Goal: Information Seeking & Learning: Learn about a topic

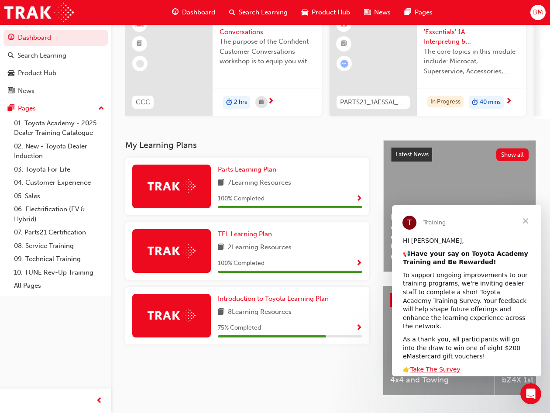
scroll to position [87, 0]
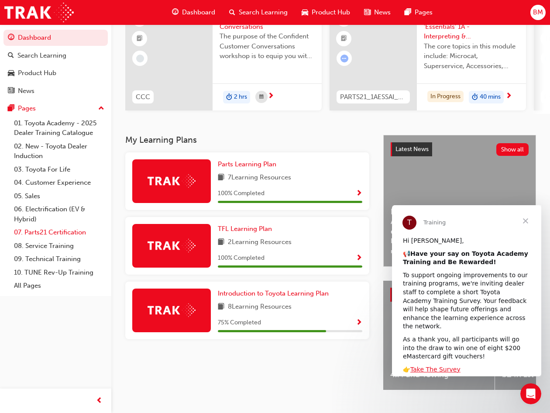
click at [69, 232] on link "07. Parts21 Certification" at bounding box center [58, 233] width 97 height 14
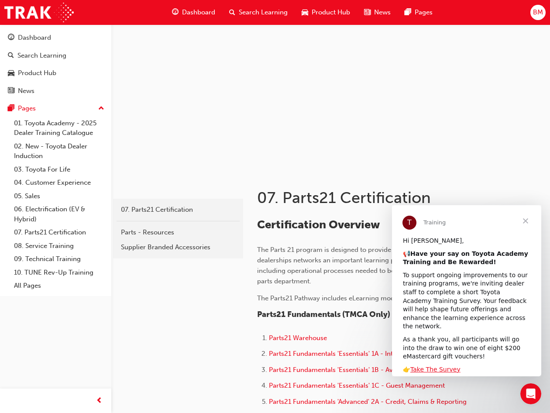
click at [527, 219] on span "Close" at bounding box center [525, 220] width 31 height 31
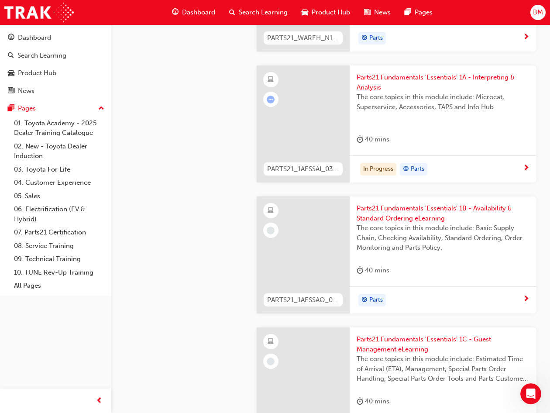
scroll to position [960, 0]
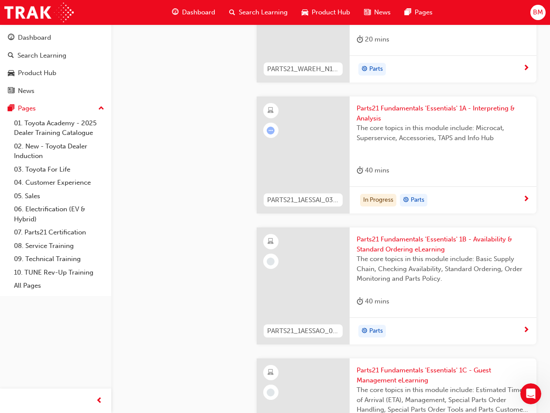
click at [418, 119] on span "Parts21 Fundamentals 'Essentials' 1A - Interpreting & Analysis" at bounding box center [442, 113] width 173 height 20
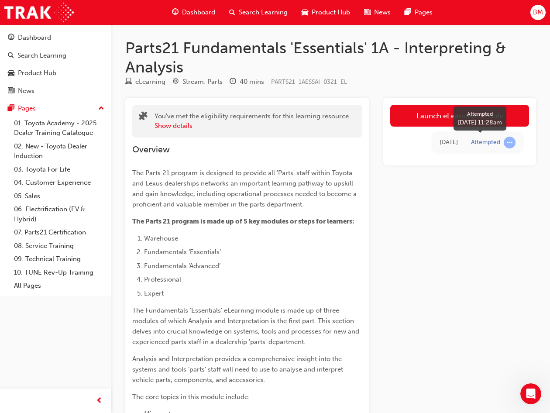
click at [508, 142] on span "learningRecordVerb_ATTEMPT-icon" at bounding box center [509, 143] width 12 height 12
click at [489, 141] on div "Attempted" at bounding box center [485, 142] width 29 height 8
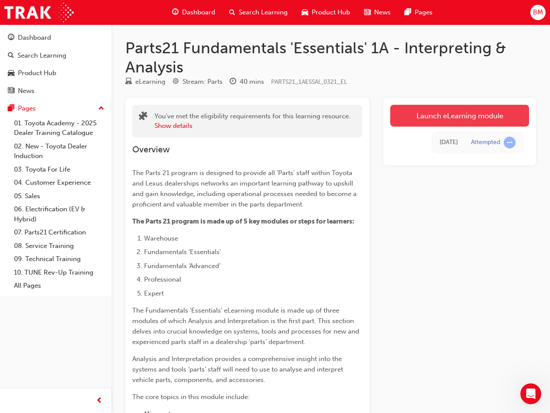
click at [448, 117] on link "Launch eLearning module" at bounding box center [459, 116] width 139 height 22
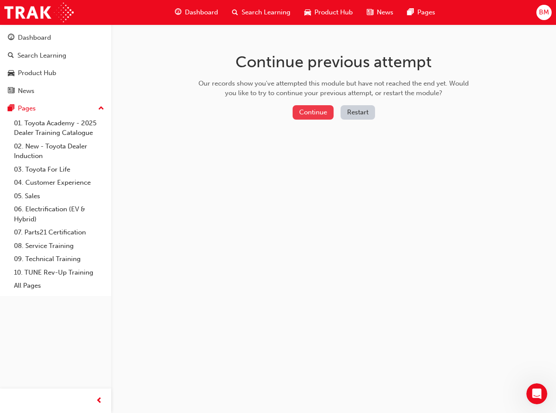
click at [316, 109] on button "Continue" at bounding box center [313, 112] width 41 height 14
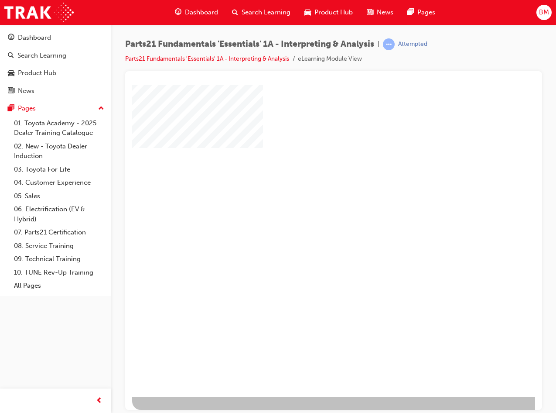
scroll to position [9, 0]
click at [308, 214] on div "play" at bounding box center [308, 214] width 0 height 0
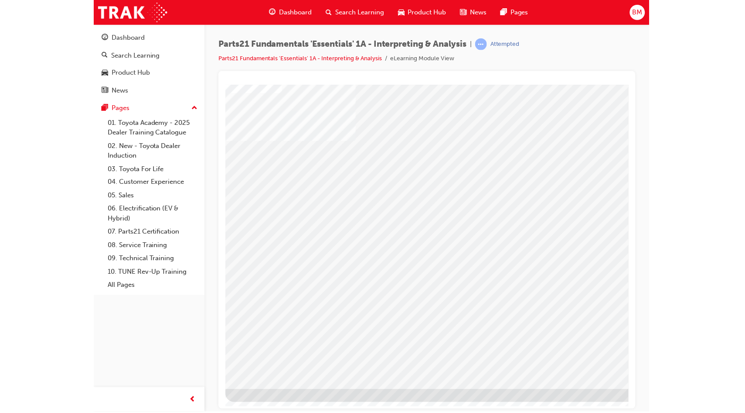
scroll to position [0, 0]
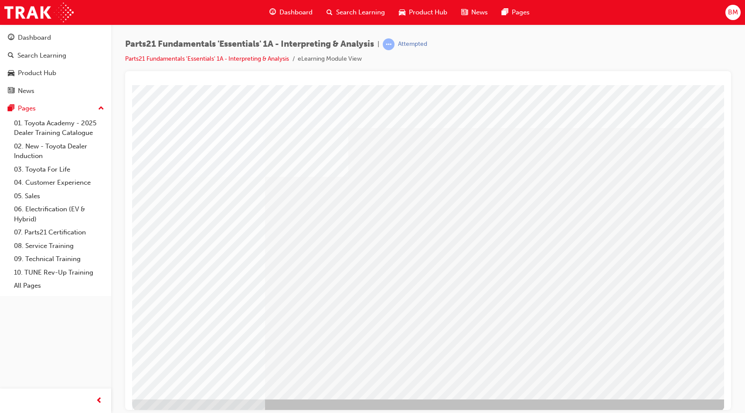
click at [520, 164] on div "Play" at bounding box center [521, 164] width 331 height 0
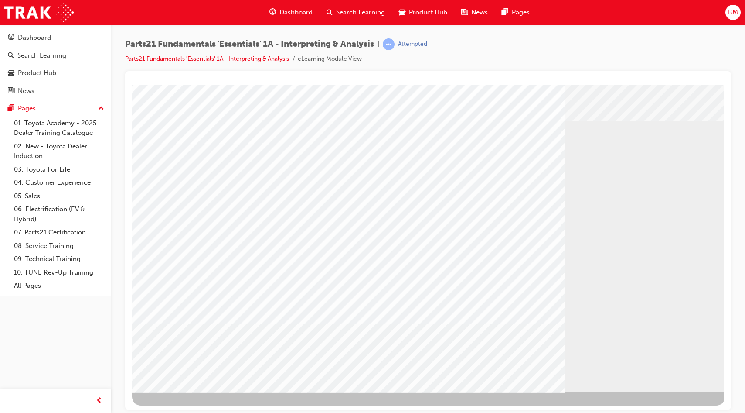
scroll to position [9, 0]
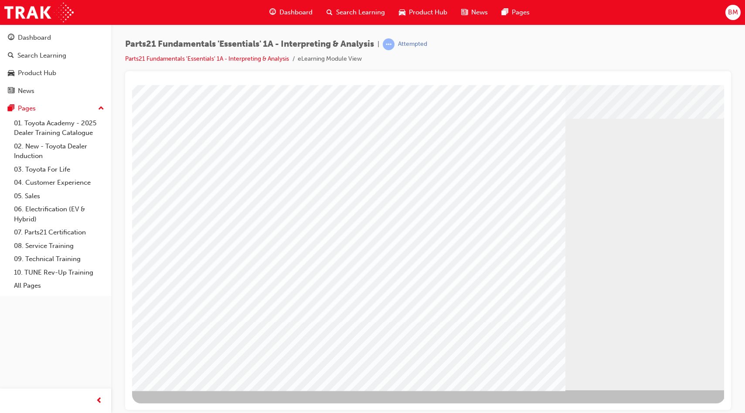
click at [520, 154] on div "Play" at bounding box center [521, 154] width 331 height 0
click at [522, 154] on div "Play" at bounding box center [521, 154] width 331 height 0
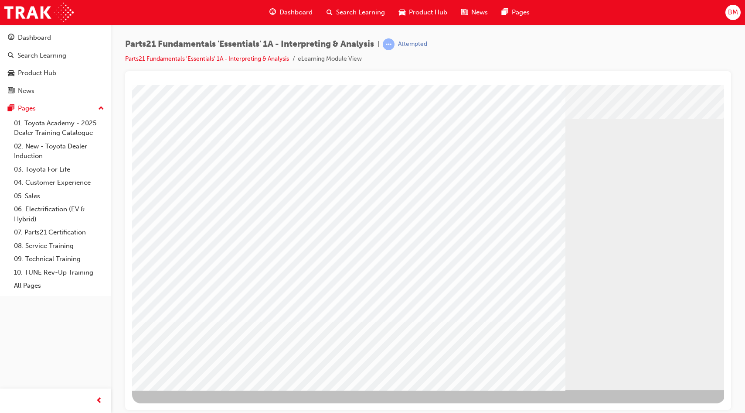
click at [520, 154] on div "Play" at bounding box center [521, 154] width 331 height 0
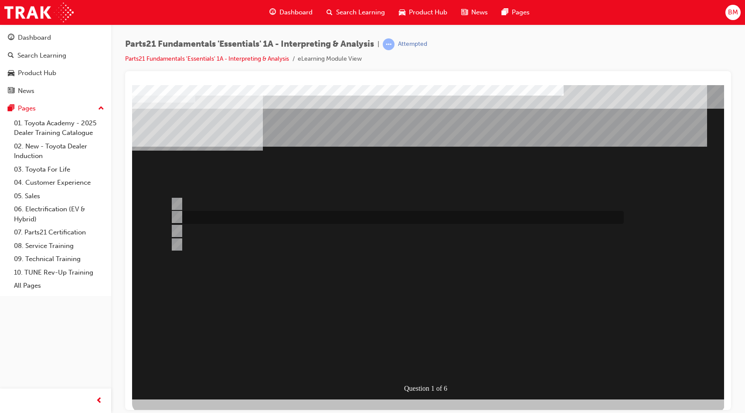
click at [178, 215] on input "Microcat" at bounding box center [176, 217] width 10 height 10
radio input "true"
click at [178, 243] on input "Bonnet Protector Fitting Kit" at bounding box center [176, 244] width 10 height 10
radio input "true"
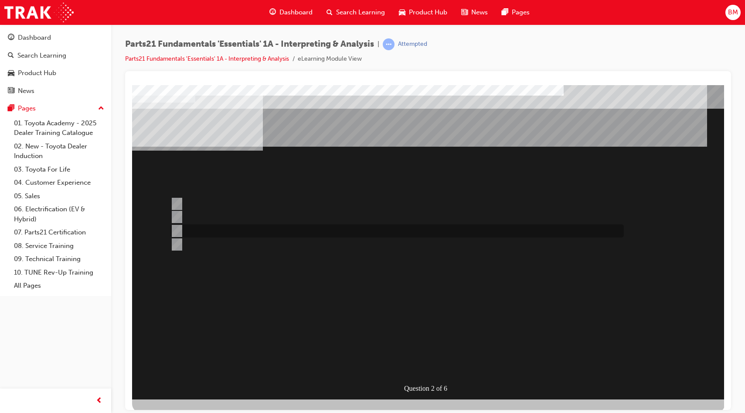
click at [176, 229] on input "Reverse Camera" at bounding box center [176, 231] width 10 height 10
radio input "true"
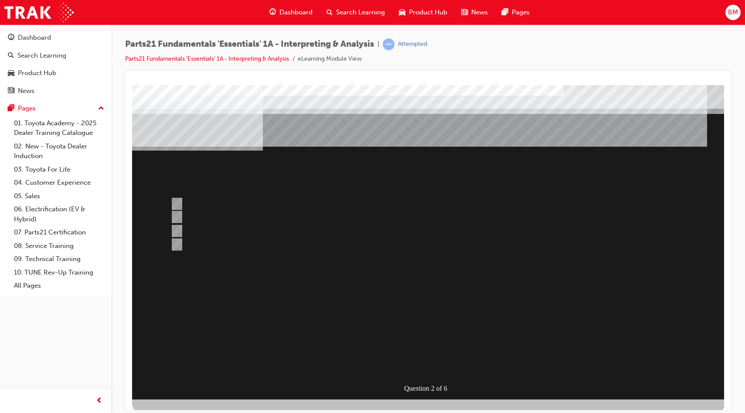
click at [177, 243] on div at bounding box center [428, 242] width 593 height 314
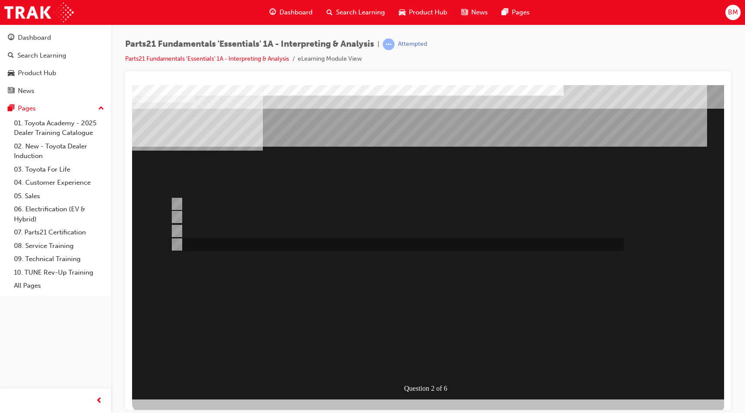
click at [177, 243] on input "Bonnet Protector Fitting Kit" at bounding box center [176, 244] width 10 height 10
radio input "true"
click at [177, 215] on input "Info Hub" at bounding box center [176, 217] width 10 height 10
radio input "true"
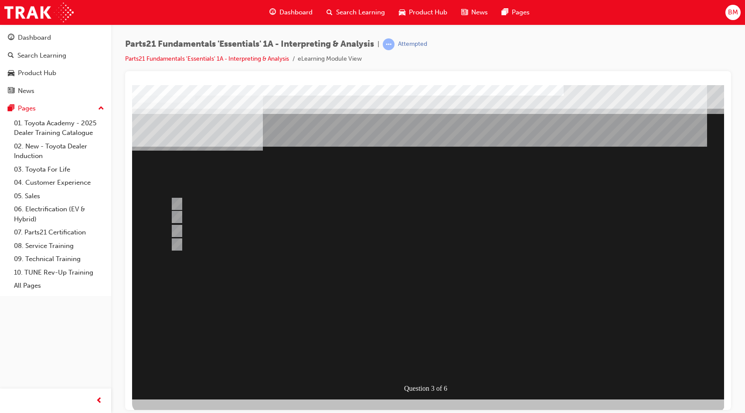
click at [176, 229] on div at bounding box center [428, 242] width 593 height 314
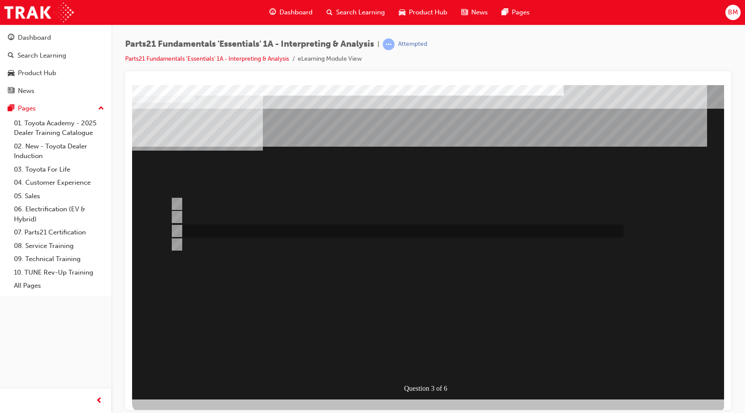
click at [176, 229] on input "TASS" at bounding box center [176, 231] width 10 height 10
radio input "true"
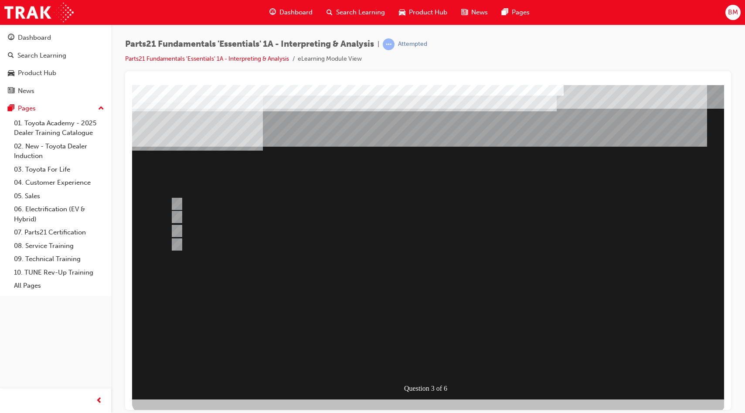
click at [510, 293] on div at bounding box center [428, 242] width 593 height 314
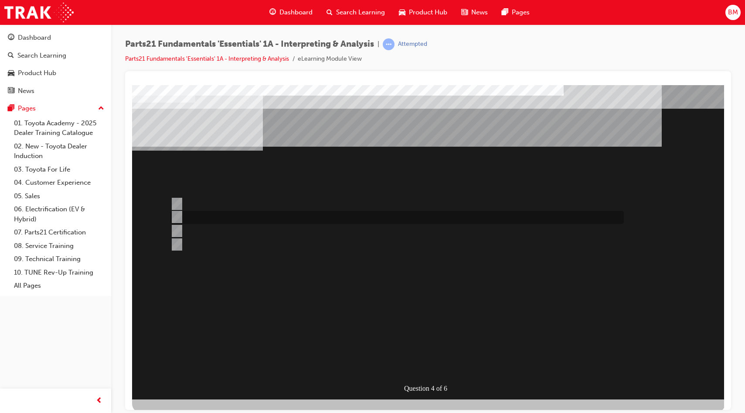
click at [176, 214] on input "Microcat - JPIO" at bounding box center [176, 217] width 10 height 10
radio input "true"
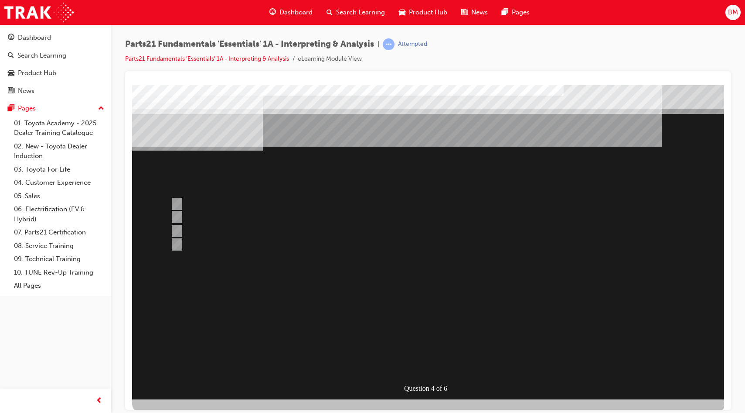
click at [177, 244] on div at bounding box center [428, 242] width 593 height 314
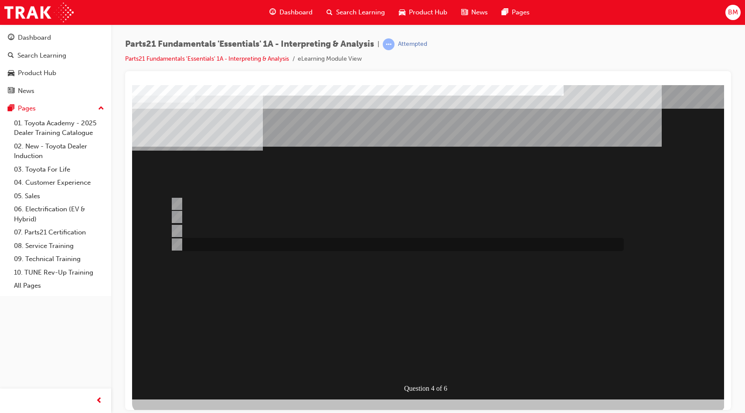
click at [177, 244] on input "TAPS" at bounding box center [176, 244] width 10 height 10
radio input "true"
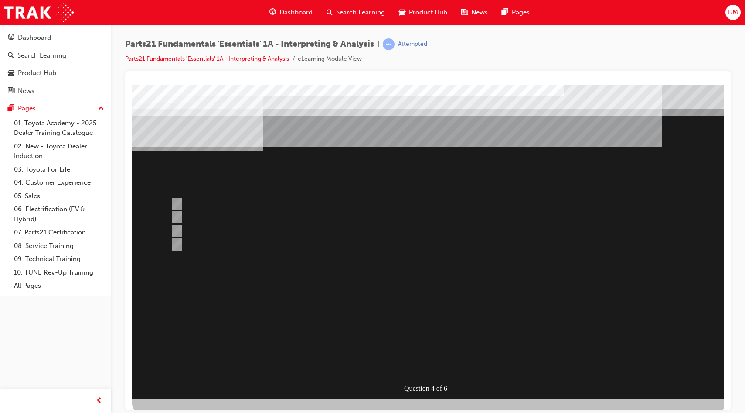
click at [494, 267] on div at bounding box center [428, 242] width 593 height 314
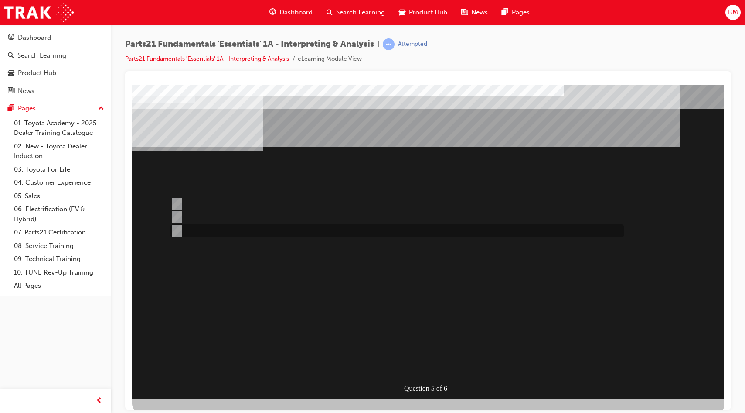
click at [177, 229] on input "Both" at bounding box center [176, 231] width 10 height 10
radio input "true"
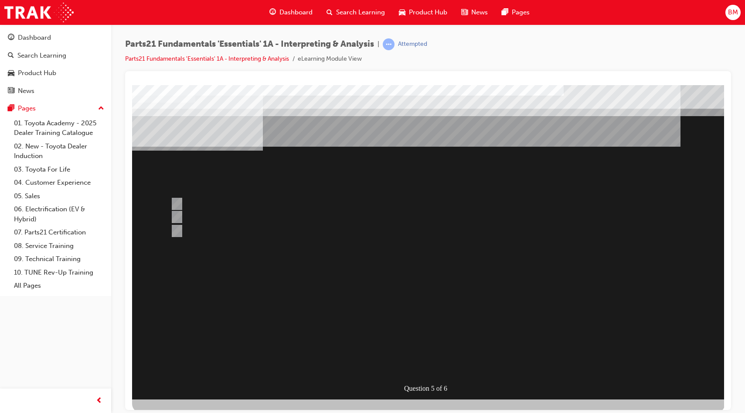
click at [496, 274] on div at bounding box center [428, 242] width 593 height 314
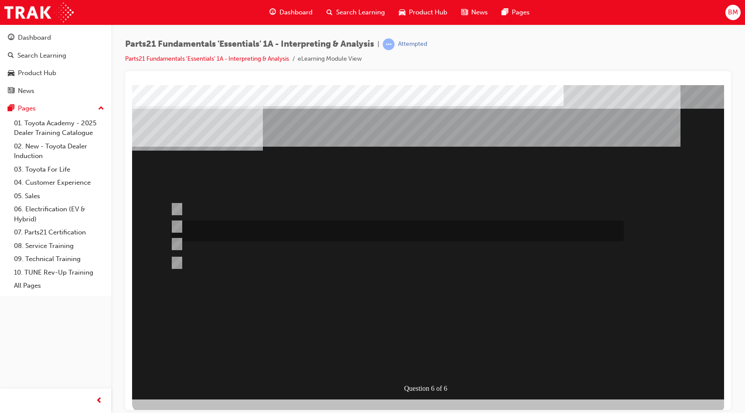
click at [178, 225] on input "Microcat - JPIO" at bounding box center [176, 227] width 10 height 10
radio input "true"
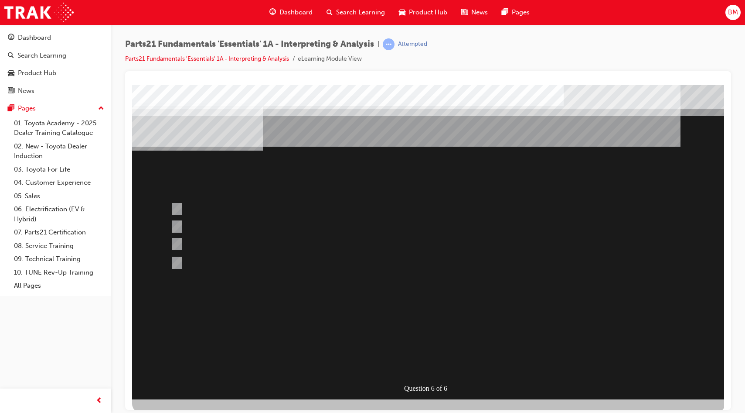
click at [544, 261] on div at bounding box center [428, 242] width 593 height 314
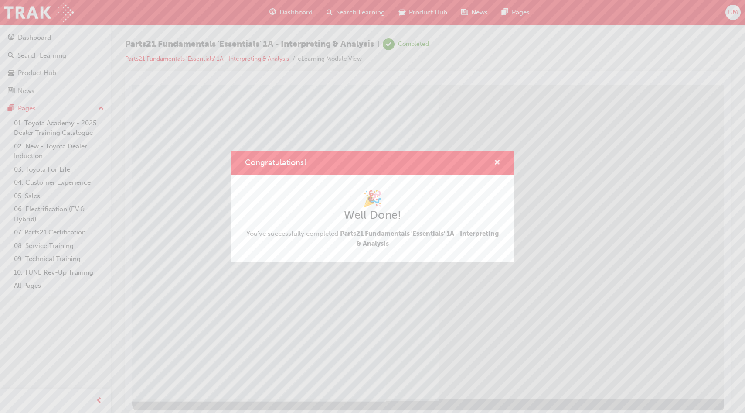
click at [498, 160] on span "cross-icon" at bounding box center [497, 163] width 7 height 8
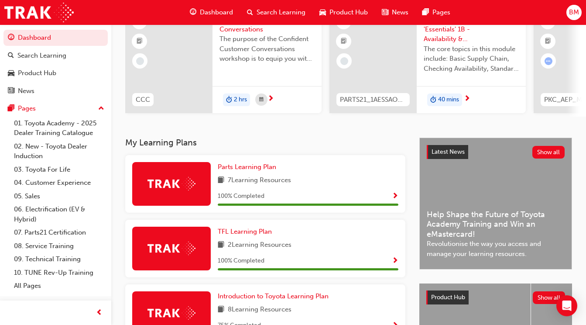
scroll to position [44, 0]
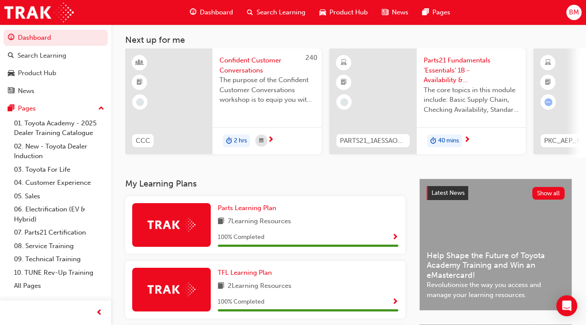
click at [451, 69] on span "Parts21 Fundamentals 'Essentials' 1B - Availability & Standard Ordering eLearni…" at bounding box center [471, 70] width 95 height 30
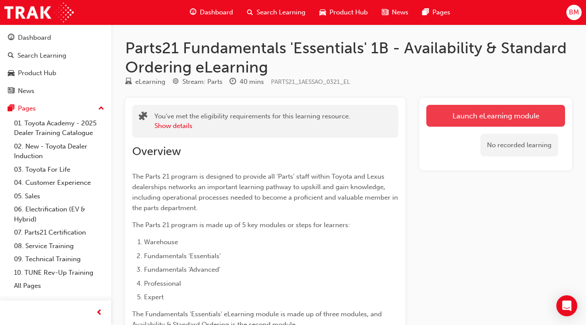
click at [461, 114] on link "Launch eLearning module" at bounding box center [495, 116] width 139 height 22
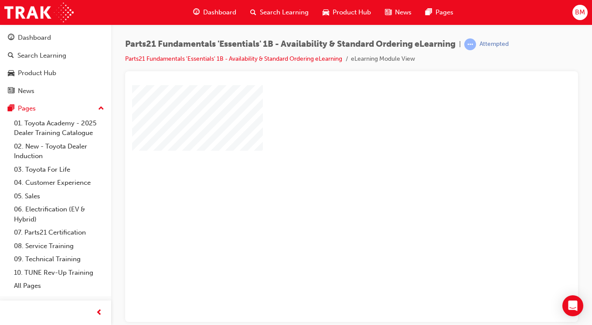
click at [327, 178] on div "play" at bounding box center [327, 178] width 0 height 0
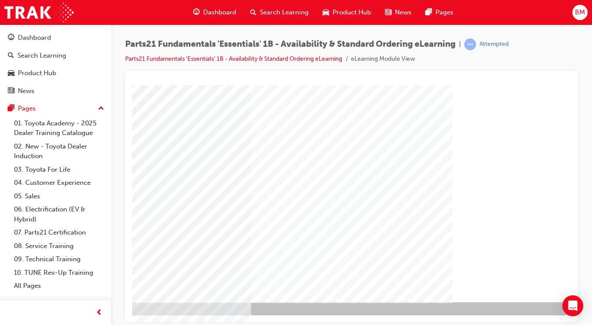
scroll to position [97, 161]
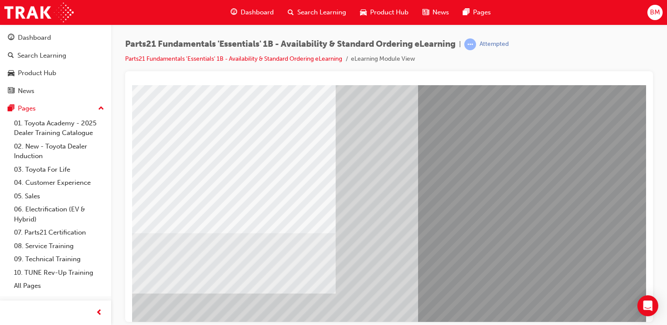
scroll to position [97, 0]
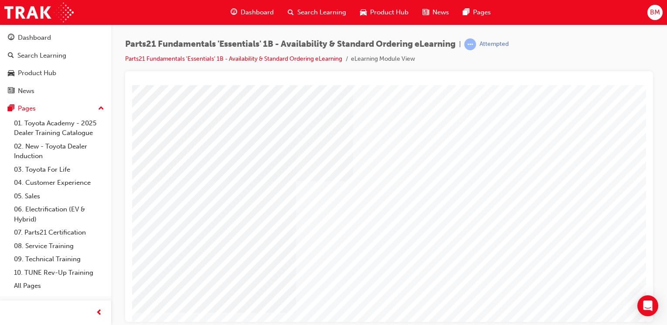
type input "[PERSON_NAME]"
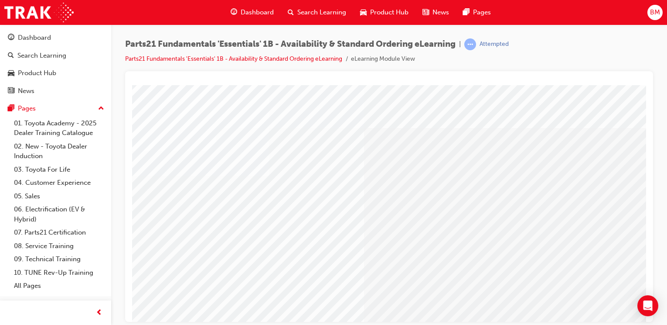
scroll to position [0, 85]
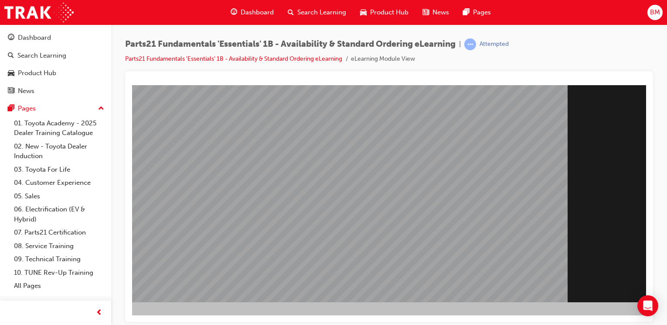
scroll to position [97, 85]
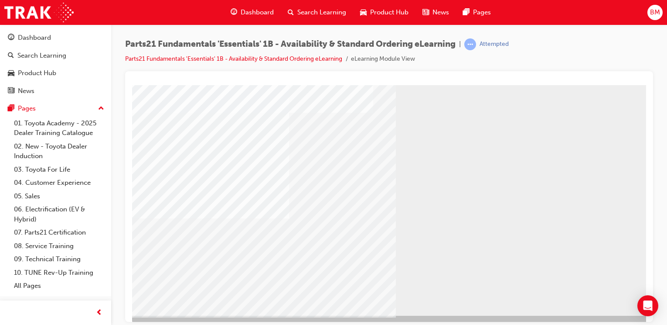
scroll to position [87, 0]
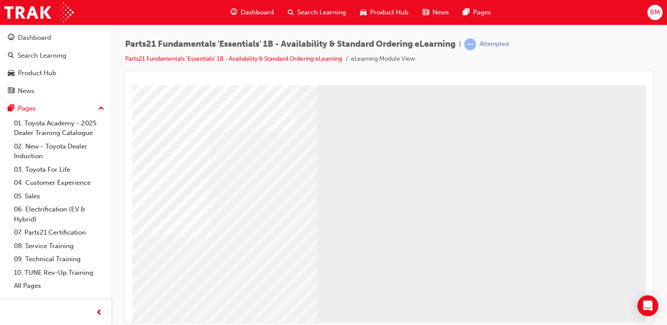
scroll to position [87, 85]
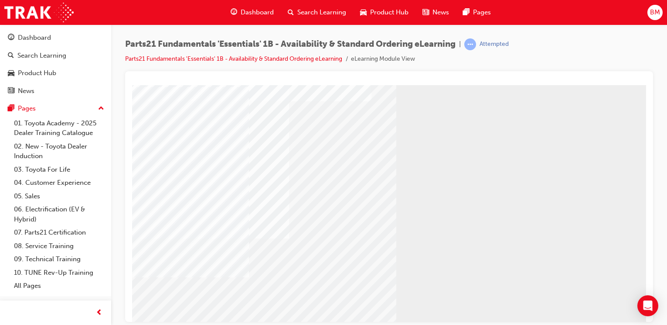
scroll to position [87, 0]
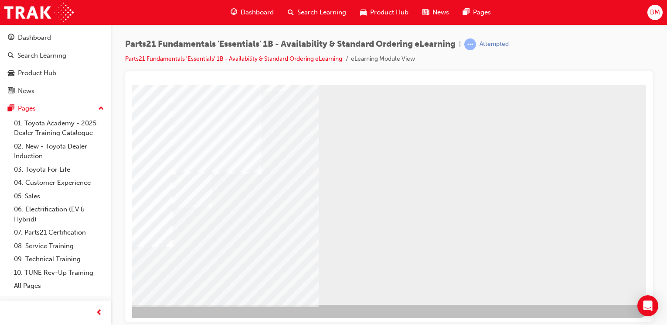
scroll to position [97, 77]
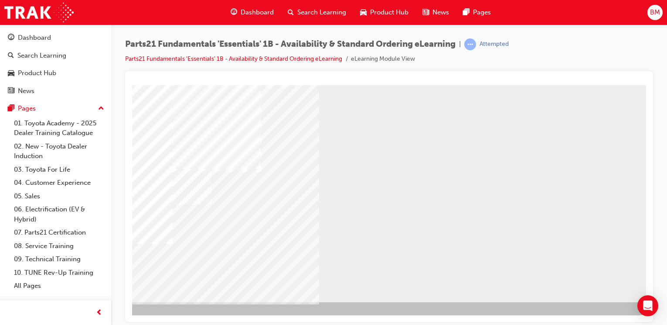
drag, startPoint x: 643, startPoint y: 151, endPoint x: 780, endPoint y: 243, distance: 165.4
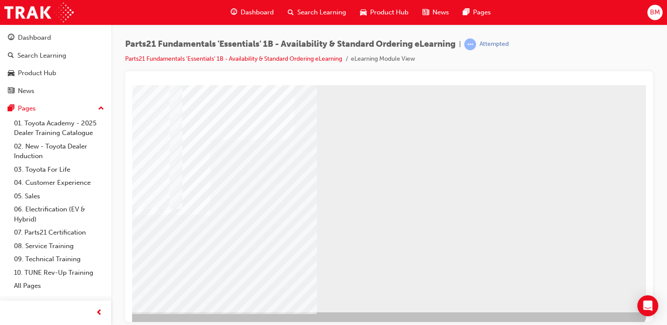
scroll to position [97, 85]
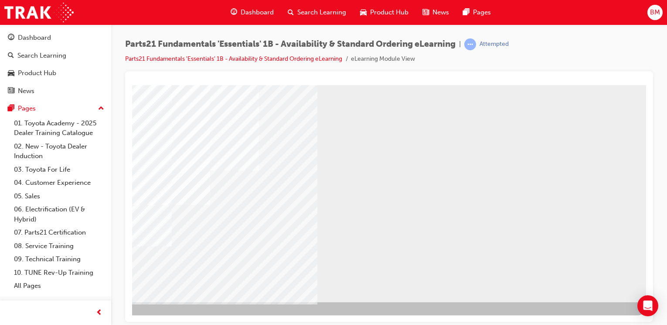
drag, startPoint x: 555, startPoint y: 318, endPoint x: 771, endPoint y: 392, distance: 228.6
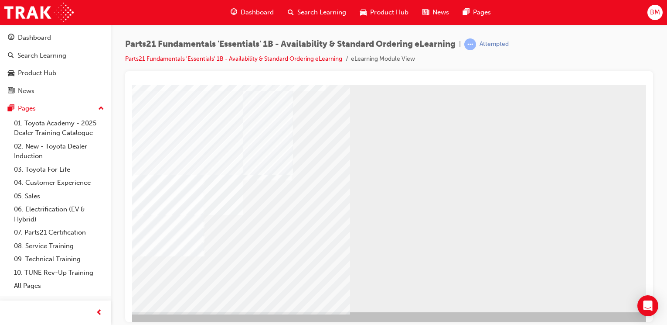
scroll to position [87, 85]
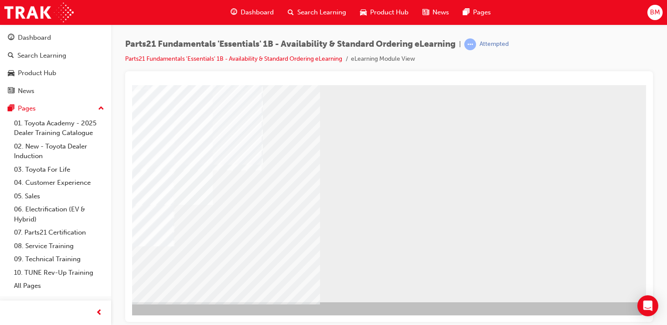
scroll to position [97, 85]
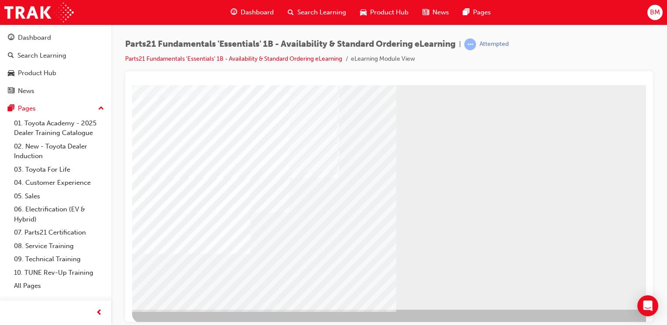
scroll to position [97, 0]
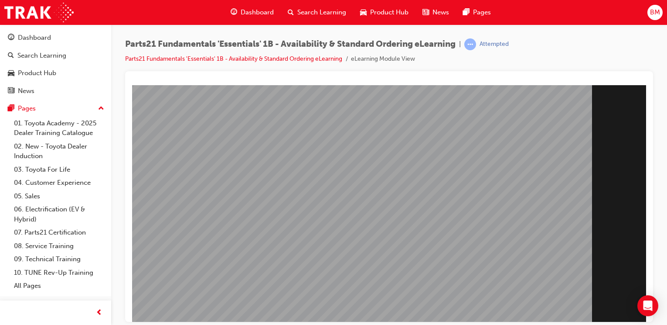
scroll to position [97, 0]
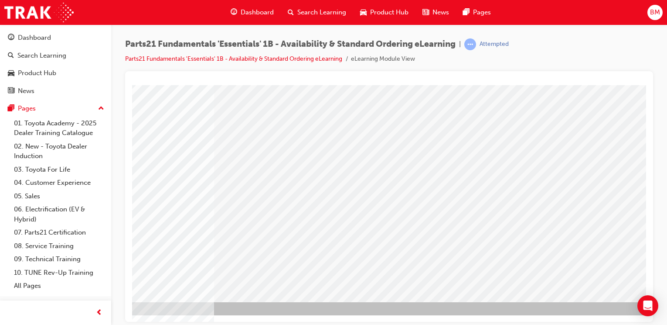
scroll to position [97, 85]
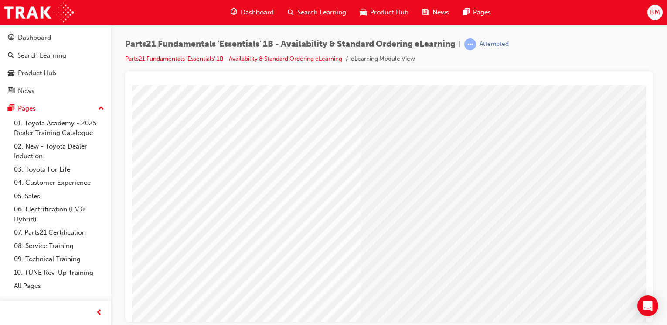
scroll to position [10, 22]
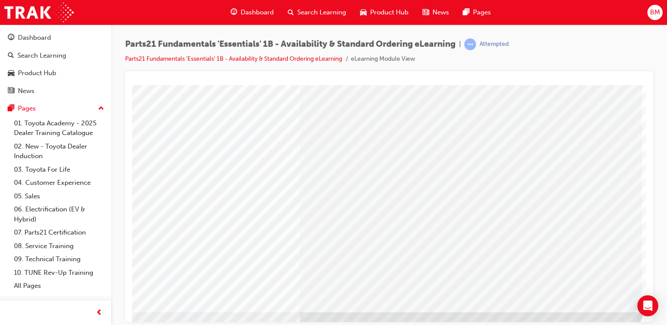
scroll to position [87, 83]
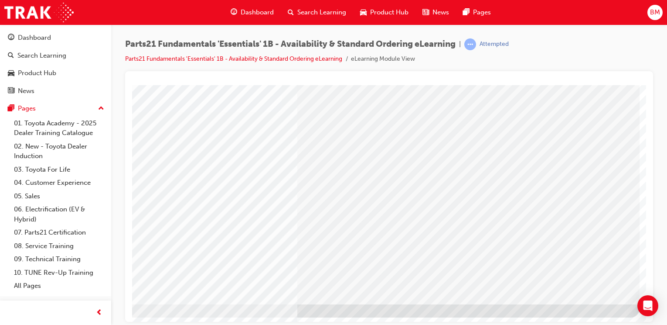
scroll to position [97, 85]
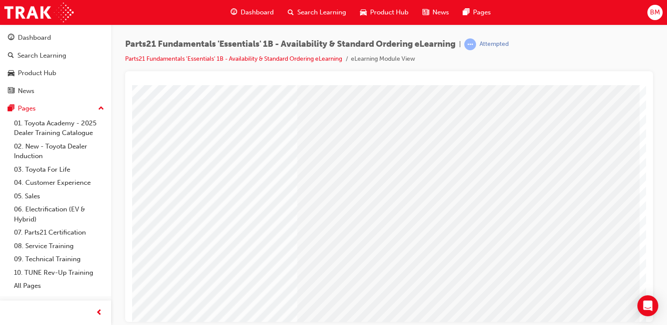
scroll to position [0, 85]
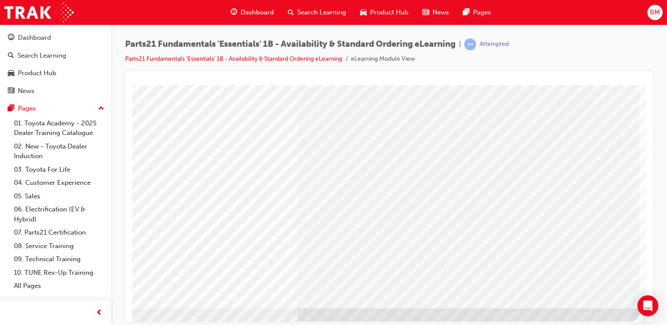
scroll to position [97, 85]
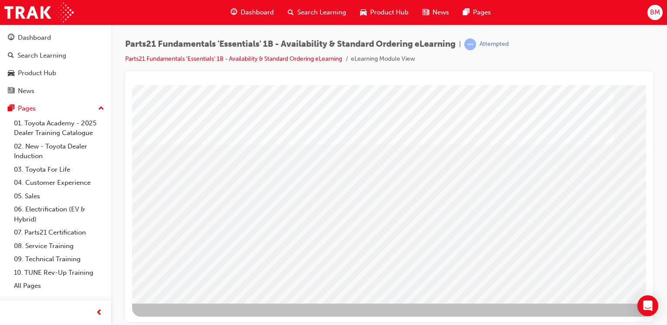
scroll to position [97, 0]
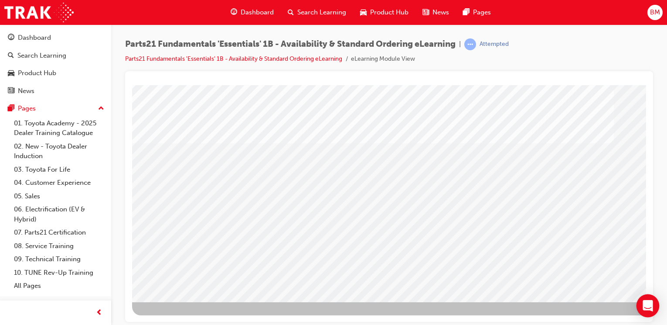
click at [592, 307] on icon "Open Intercom Messenger" at bounding box center [648, 305] width 11 height 11
click at [592, 12] on span "BM" at bounding box center [655, 12] width 10 height 10
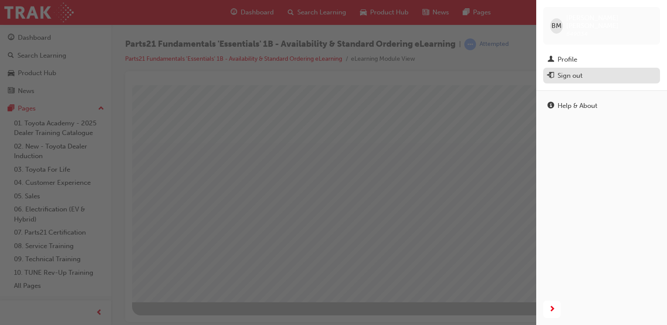
click at [571, 71] on div "Sign out" at bounding box center [570, 76] width 25 height 10
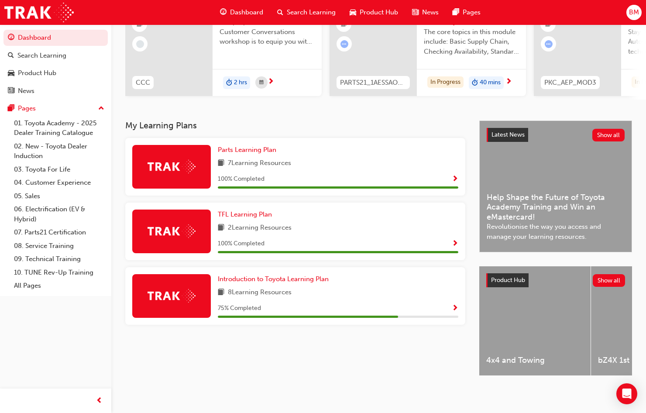
scroll to position [109, 0]
click at [56, 231] on link "07. Parts21 Certification" at bounding box center [58, 233] width 97 height 14
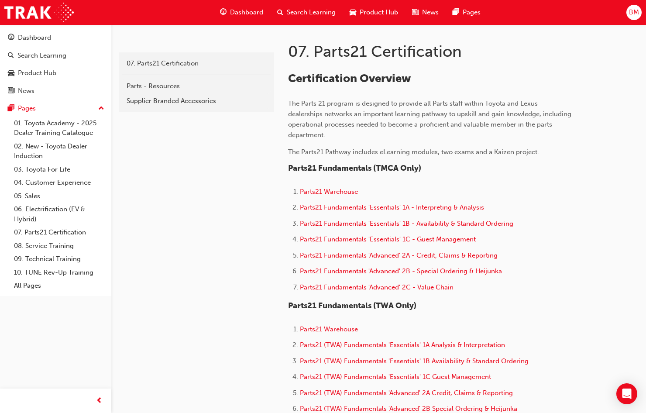
scroll to position [218, 0]
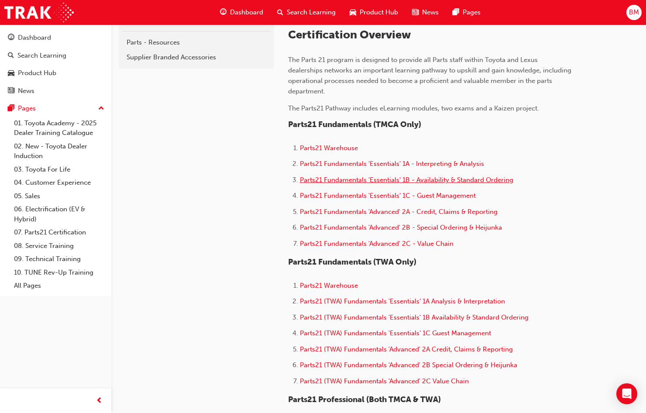
click at [435, 180] on span "Parts21 Fundamentals 'Essentials' 1B - Availability & Standard Ordering" at bounding box center [406, 180] width 213 height 8
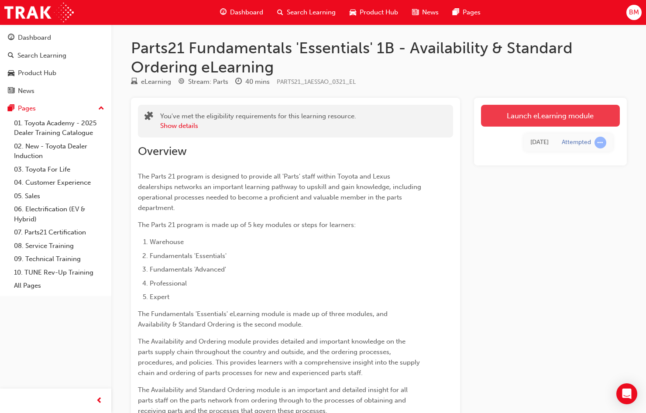
click at [543, 117] on link "Launch eLearning module" at bounding box center [550, 116] width 139 height 22
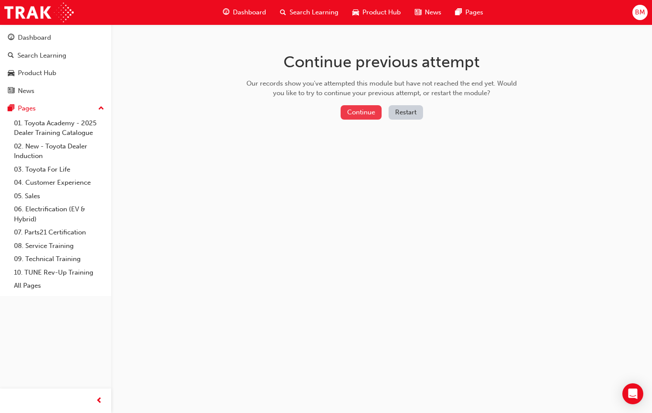
click at [359, 111] on button "Continue" at bounding box center [361, 112] width 41 height 14
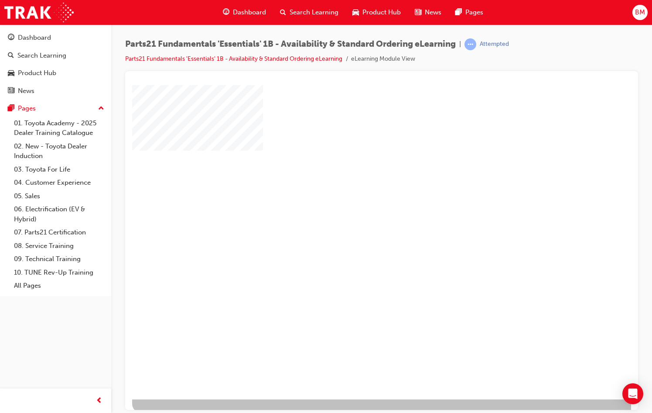
click at [356, 216] on div "play" at bounding box center [356, 216] width 0 height 0
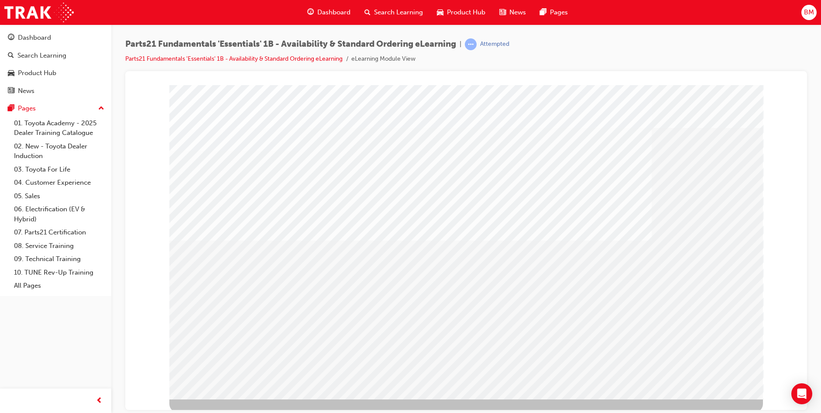
scroll to position [3, 0]
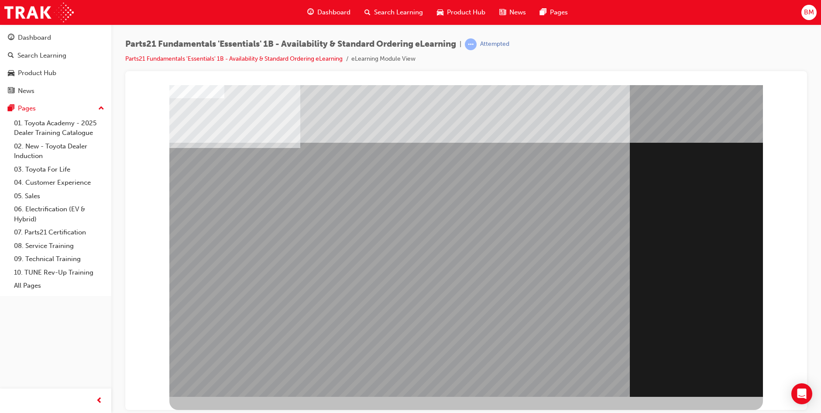
scroll to position [0, 0]
